Goal: Navigation & Orientation: Find specific page/section

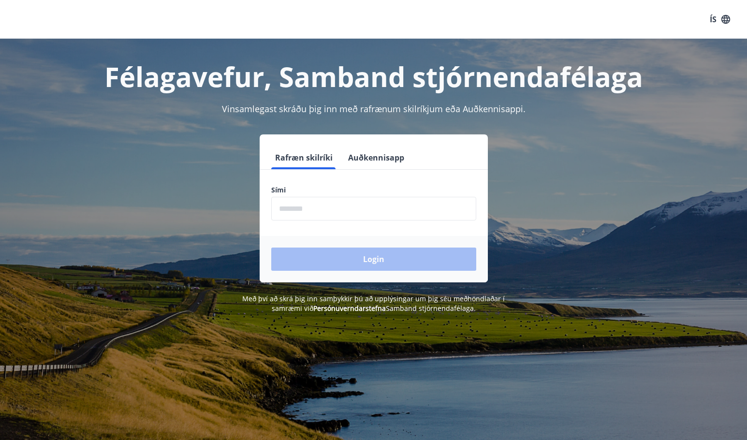
click at [373, 213] on input "phone" at bounding box center [373, 209] width 205 height 24
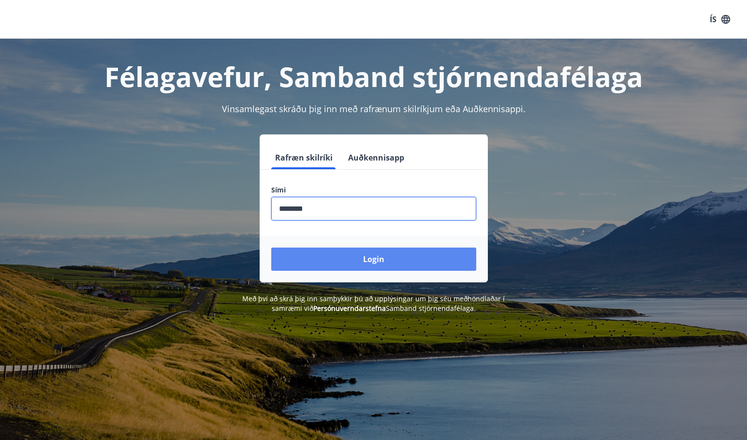
type input "********"
click at [378, 257] on button "Login" at bounding box center [373, 258] width 205 height 23
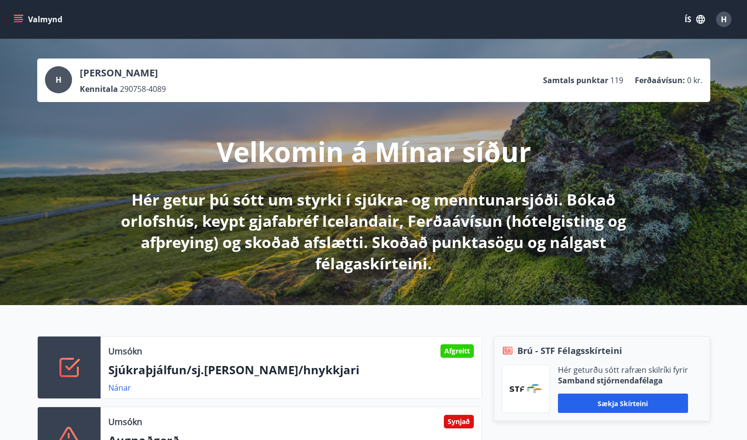
click at [19, 17] on icon "menu" at bounding box center [18, 17] width 9 height 1
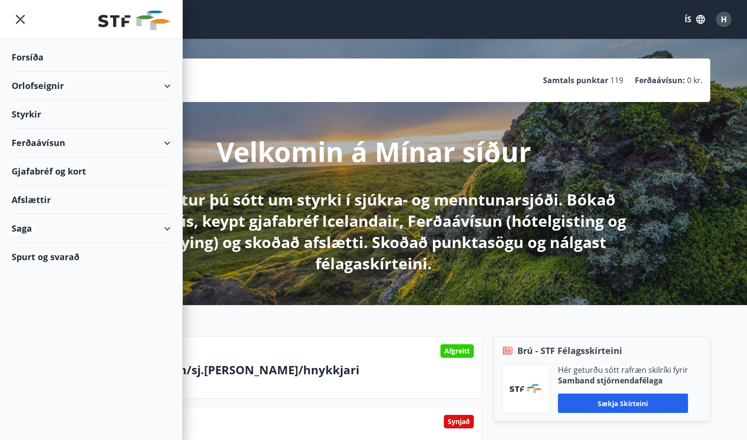
click at [166, 228] on div "Saga" at bounding box center [91, 228] width 159 height 29
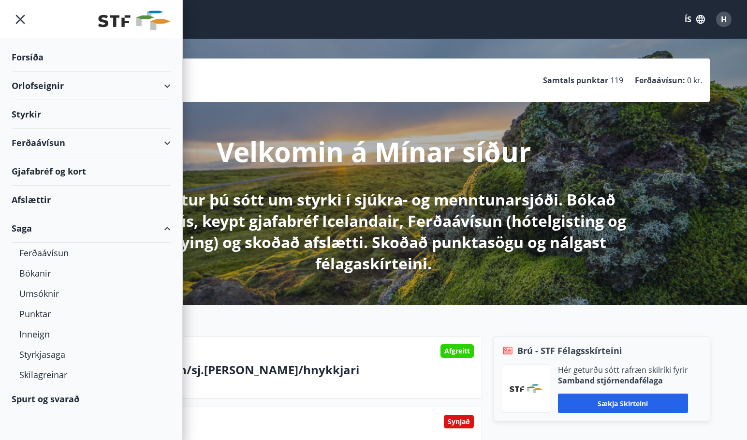
click at [165, 228] on div "Saga" at bounding box center [91, 228] width 159 height 29
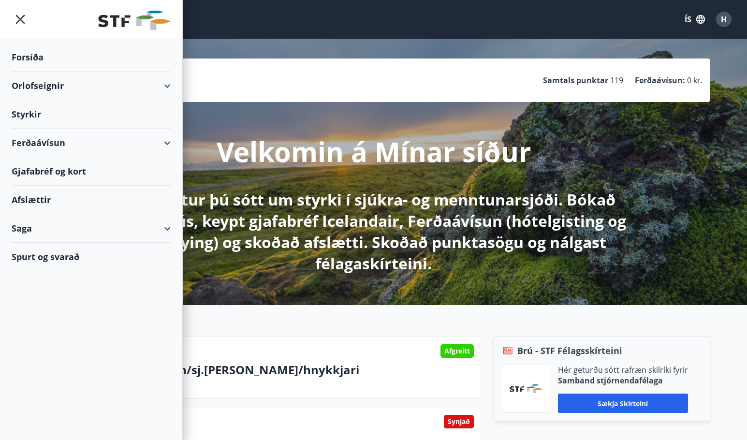
click at [31, 58] on div "Forsíða" at bounding box center [91, 57] width 159 height 29
